Goal: Transaction & Acquisition: Purchase product/service

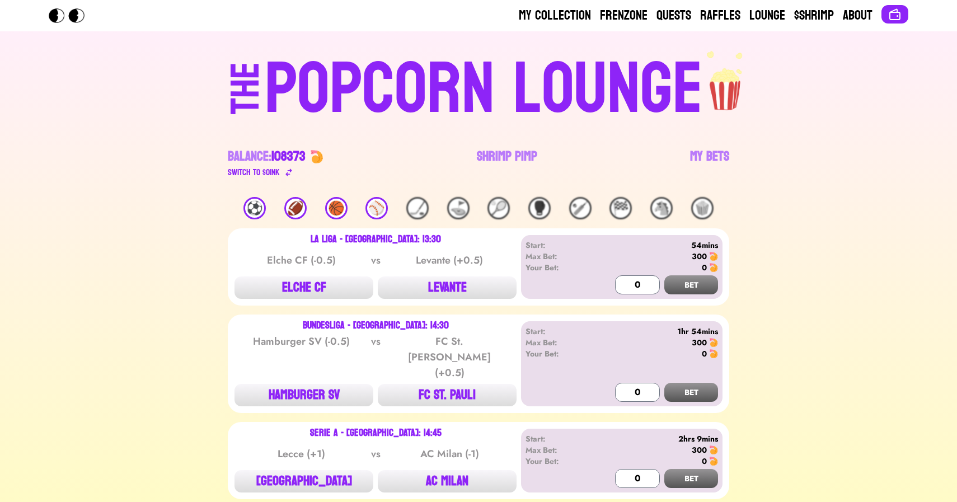
click at [339, 211] on div "🏀" at bounding box center [336, 208] width 22 height 22
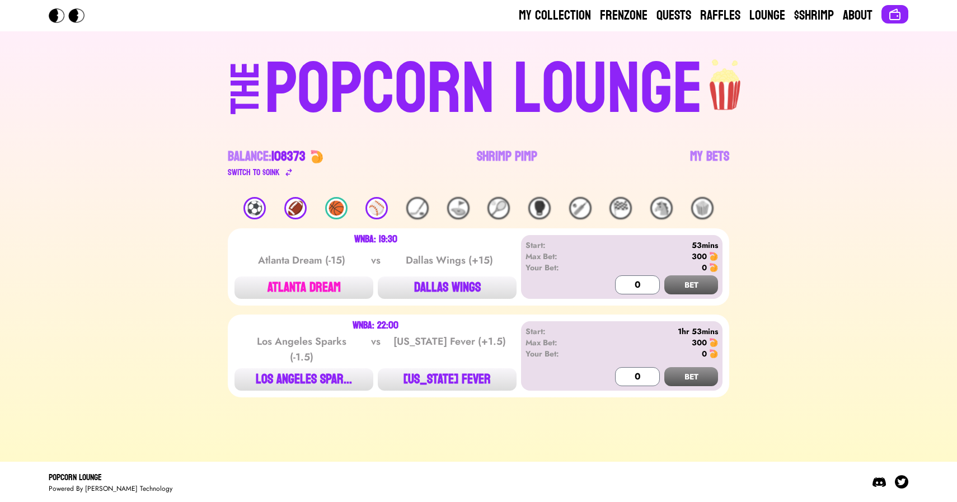
click at [320, 276] on button "ATLANTA DREAM" at bounding box center [303, 287] width 139 height 22
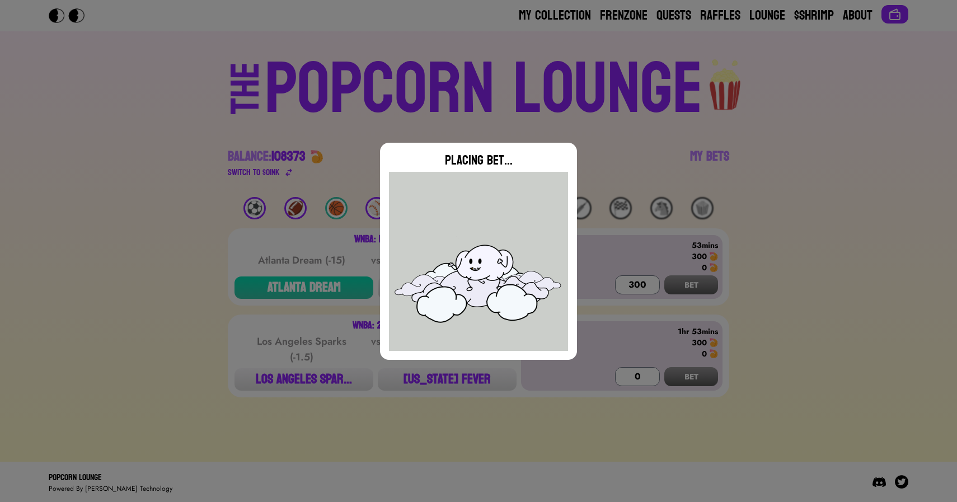
type input "0"
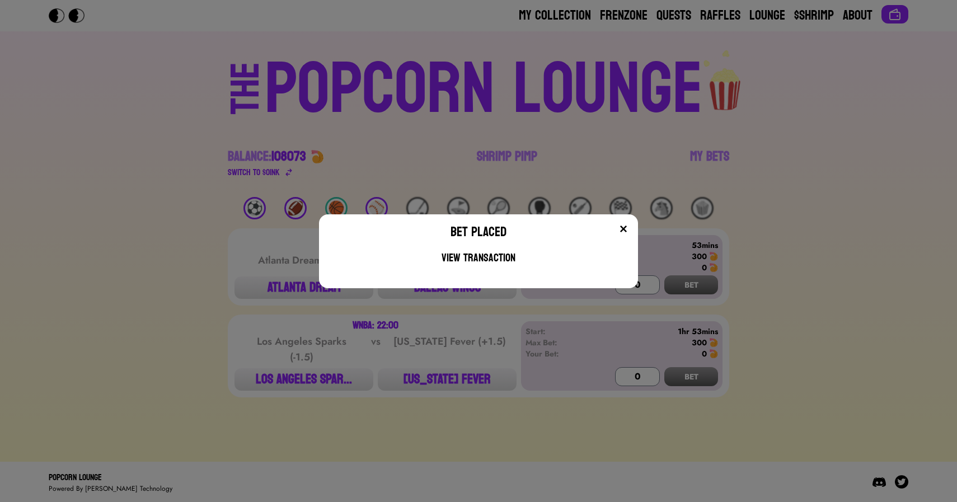
click at [124, 136] on div "Bet Placed View Transaction" at bounding box center [478, 251] width 957 height 502
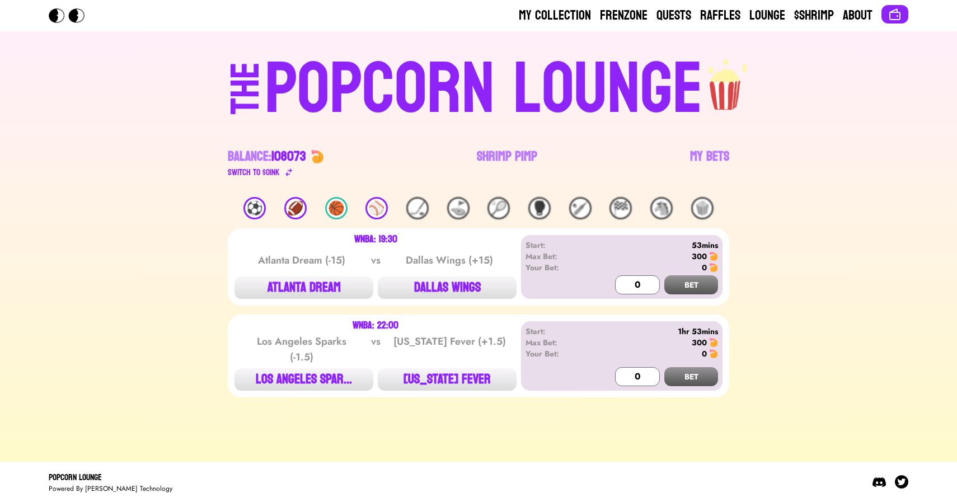
click at [518, 78] on div "POPCORN LOUNGE" at bounding box center [484, 90] width 438 height 72
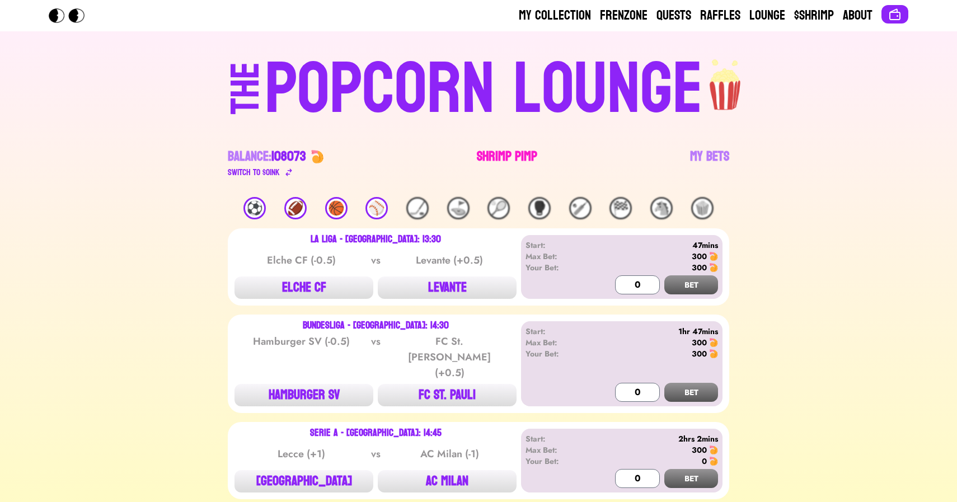
click at [508, 162] on link "Shrimp Pimp" at bounding box center [507, 163] width 60 height 31
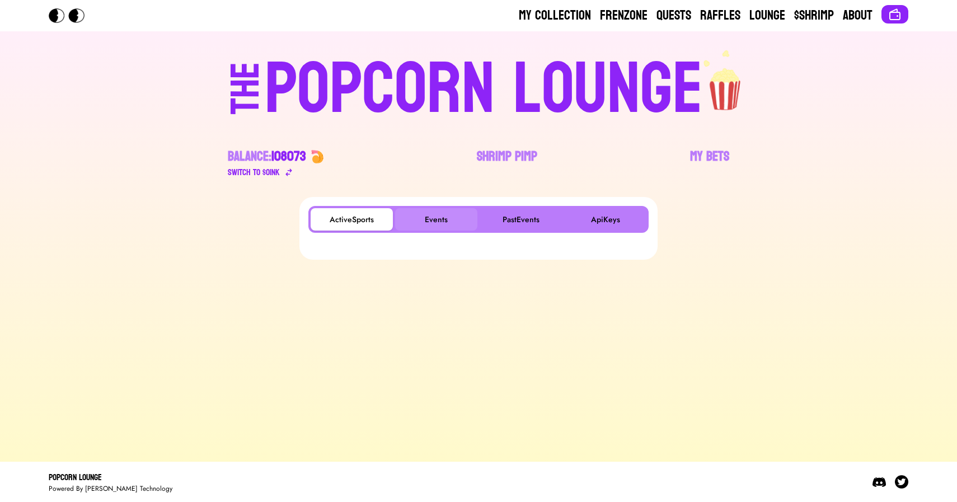
click at [450, 223] on button "Events" at bounding box center [436, 219] width 82 height 22
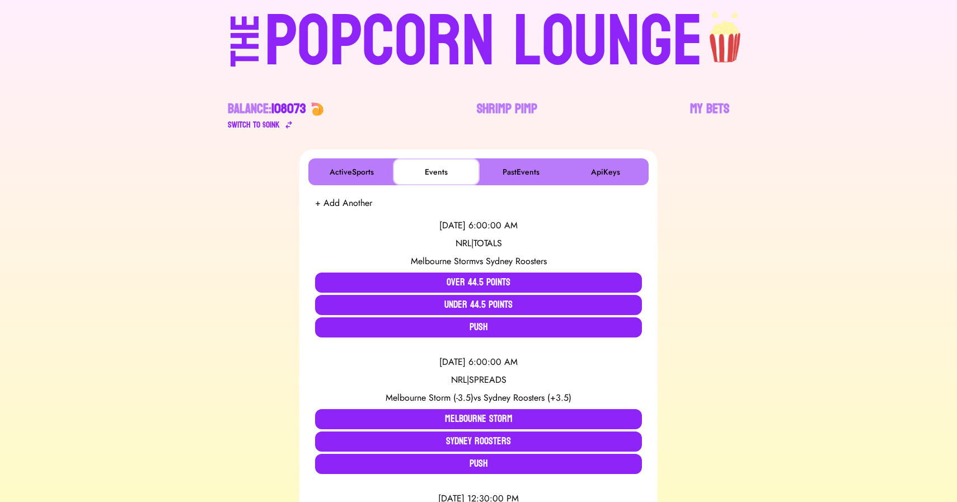
scroll to position [87, 0]
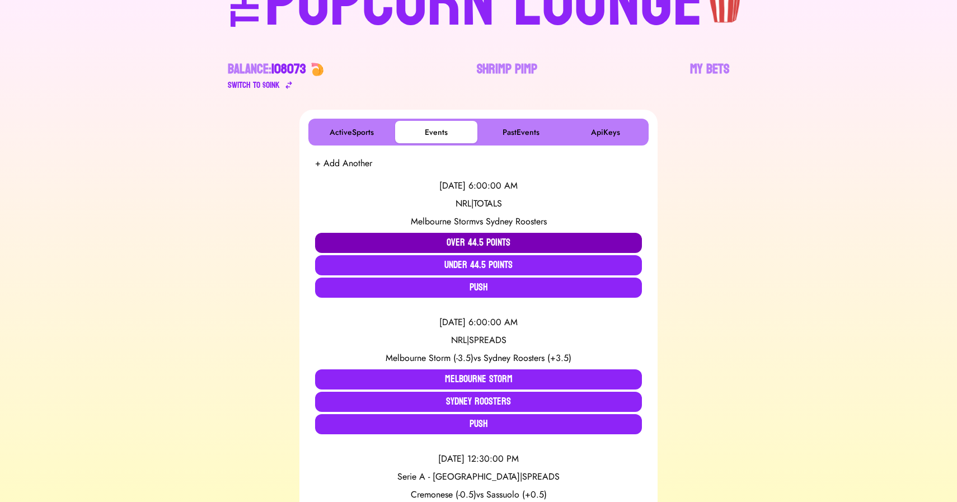
click at [391, 238] on button "Over 44.5 Points" at bounding box center [478, 243] width 327 height 20
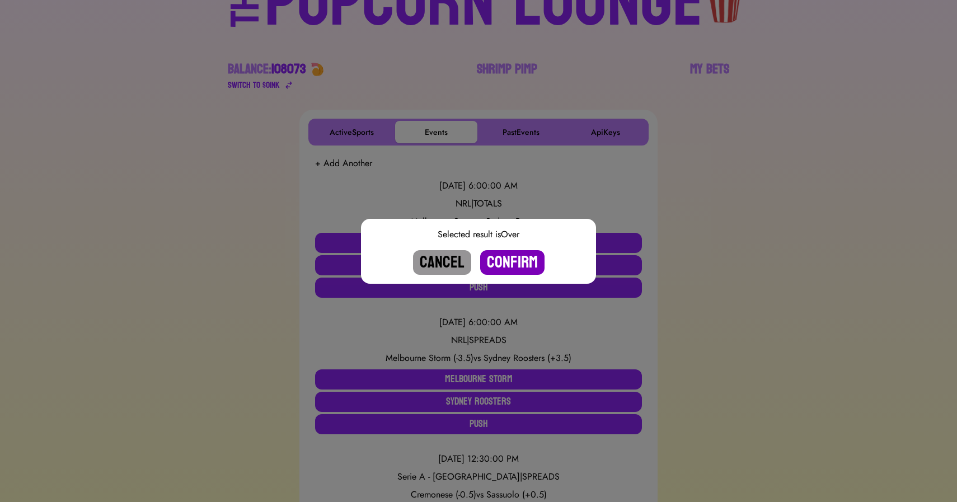
click at [505, 263] on button "Confirm" at bounding box center [512, 262] width 64 height 25
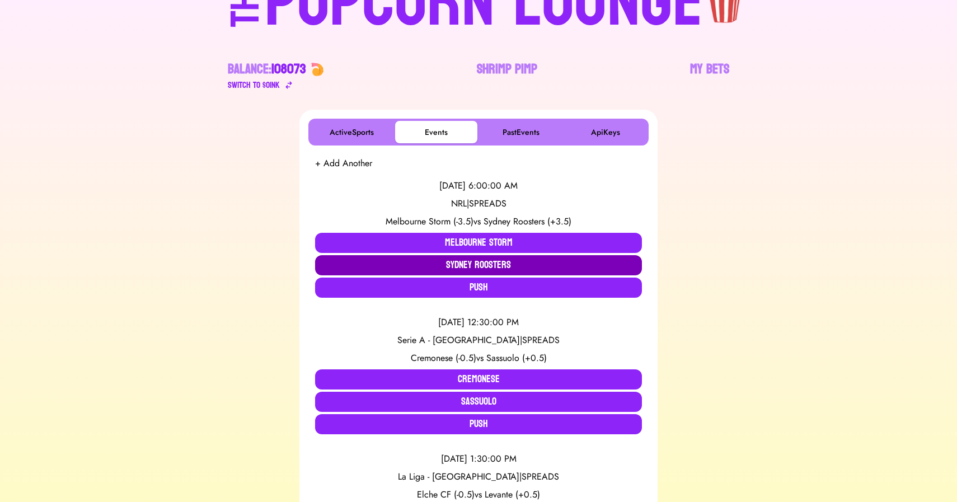
click at [419, 266] on button "Sydney Roosters" at bounding box center [478, 265] width 327 height 20
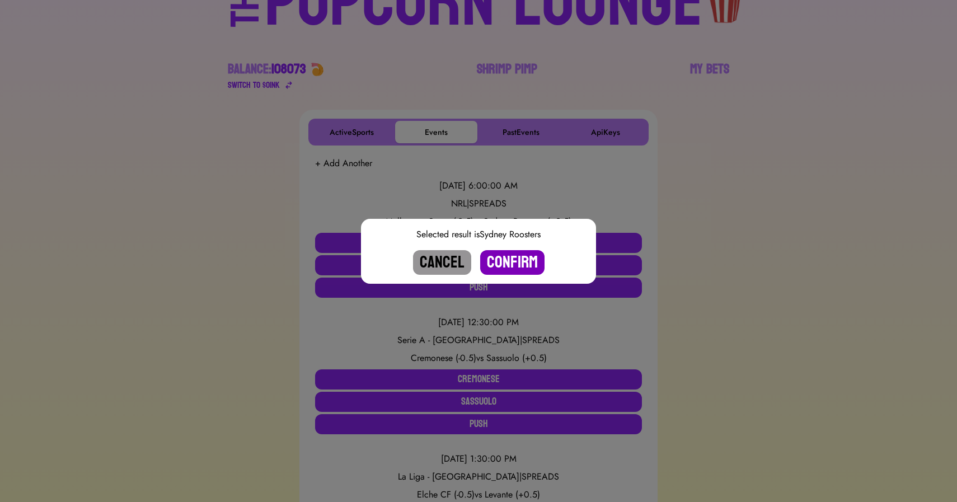
click at [517, 266] on button "Confirm" at bounding box center [512, 262] width 64 height 25
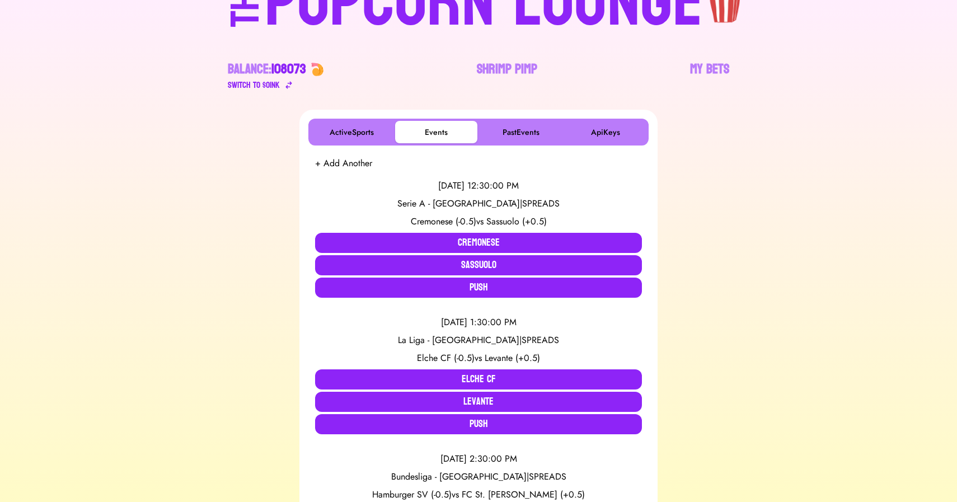
click at [465, 24] on div "POPCORN LOUNGE" at bounding box center [484, 2] width 438 height 72
